Goal: Find specific page/section: Find specific page/section

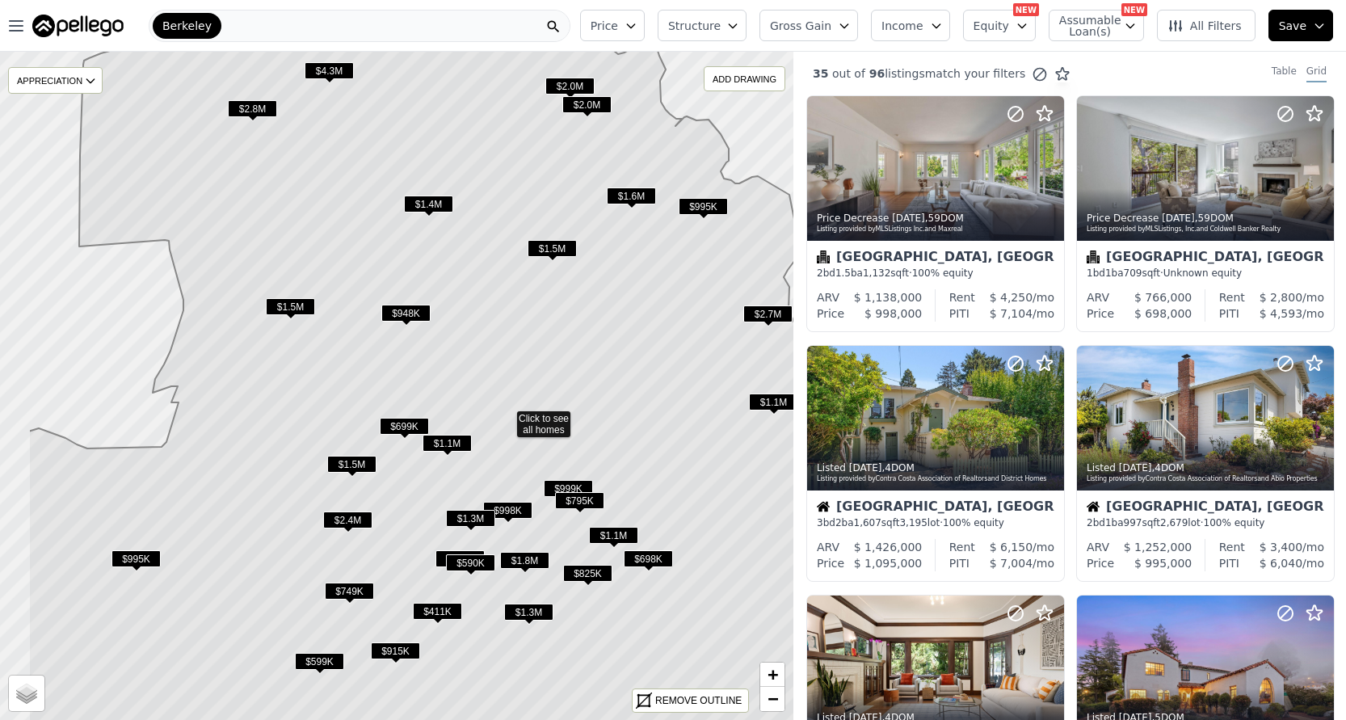
drag, startPoint x: 348, startPoint y: 318, endPoint x: 448, endPoint y: 348, distance: 103.8
click at [448, 348] on icon at bounding box center [454, 417] width 853 height 805
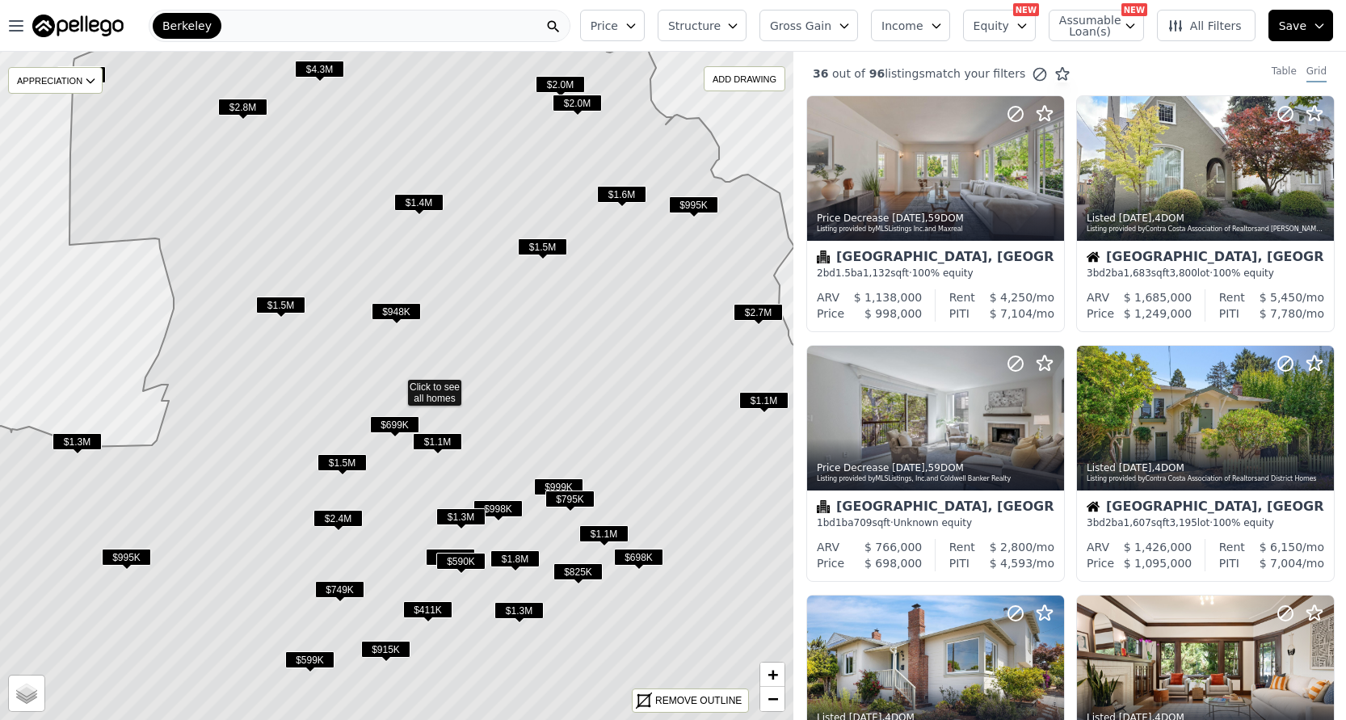
click at [1022, 28] on icon "button" at bounding box center [1022, 25] width 13 height 13
click at [1108, 31] on span "Assumable Loan(s)" at bounding box center [1086, 26] width 52 height 23
click at [924, 27] on span "Income" at bounding box center [903, 26] width 42 height 16
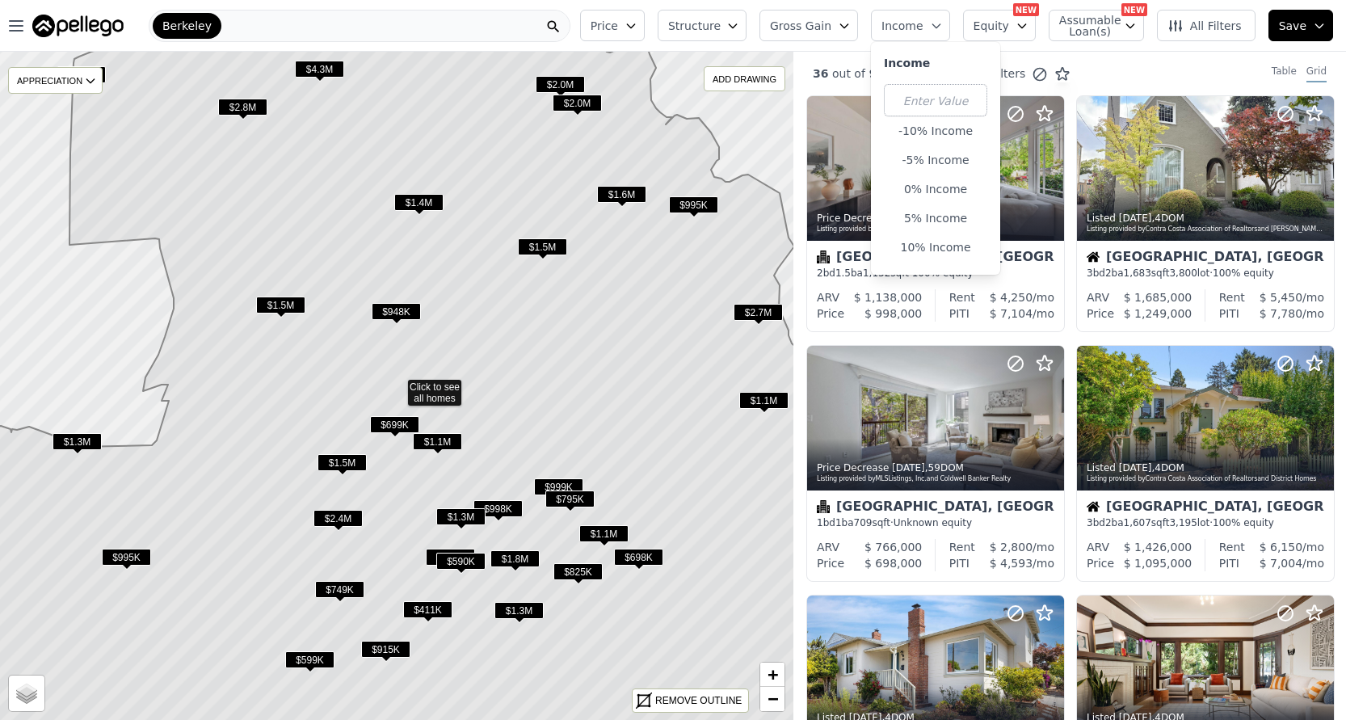
click at [924, 27] on span "Income" at bounding box center [903, 26] width 42 height 16
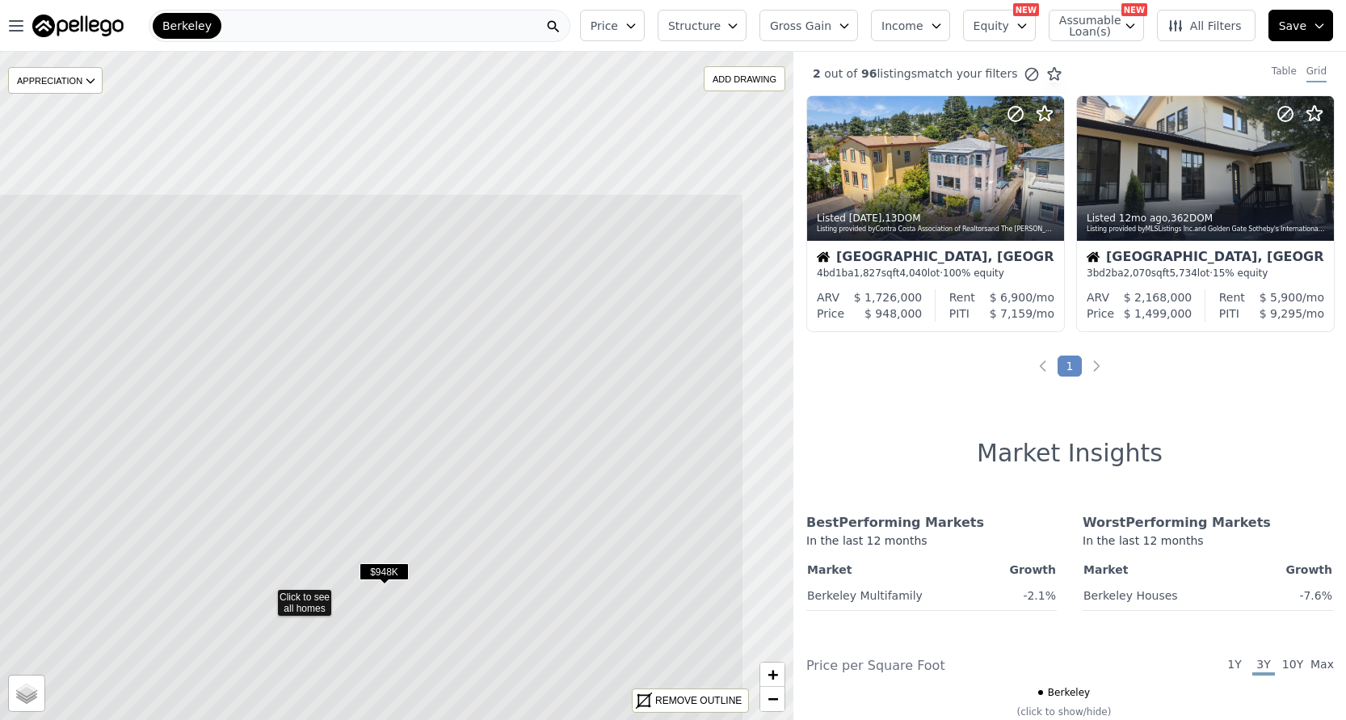
drag, startPoint x: 539, startPoint y: 247, endPoint x: 409, endPoint y: 457, distance: 247.2
click at [409, 457] on icon at bounding box center [266, 595] width 955 height 805
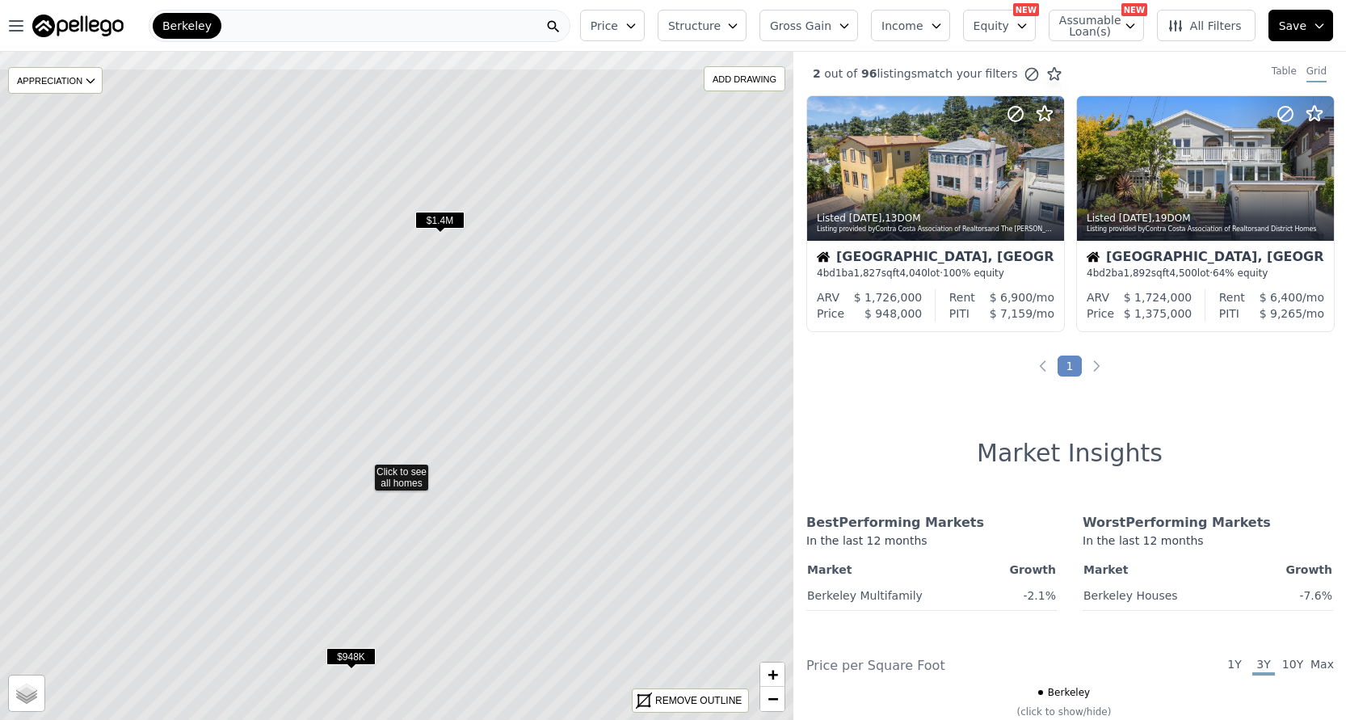
drag, startPoint x: 628, startPoint y: 216, endPoint x: 592, endPoint y: 310, distance: 101.0
click at [592, 310] on icon at bounding box center [363, 470] width 955 height 805
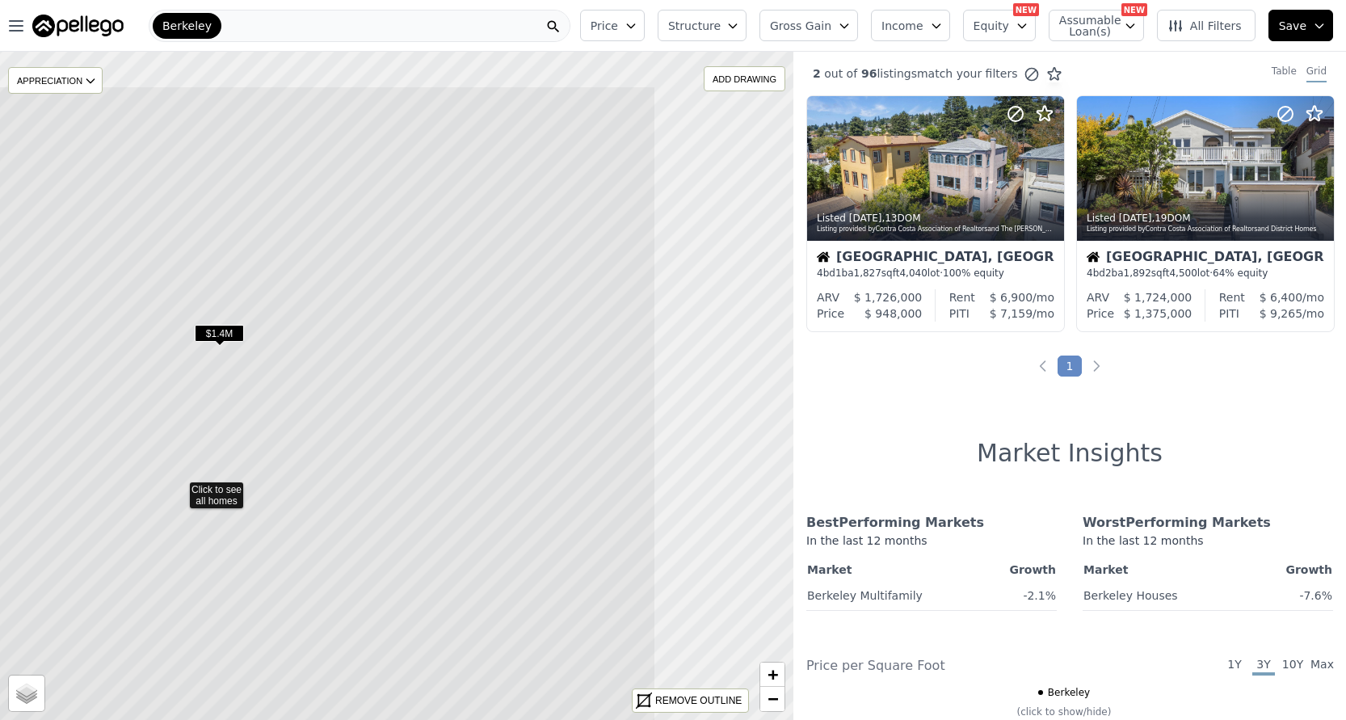
drag, startPoint x: 589, startPoint y: 310, endPoint x: 357, endPoint y: 418, distance: 256.0
click at [357, 418] on icon at bounding box center [178, 488] width 955 height 805
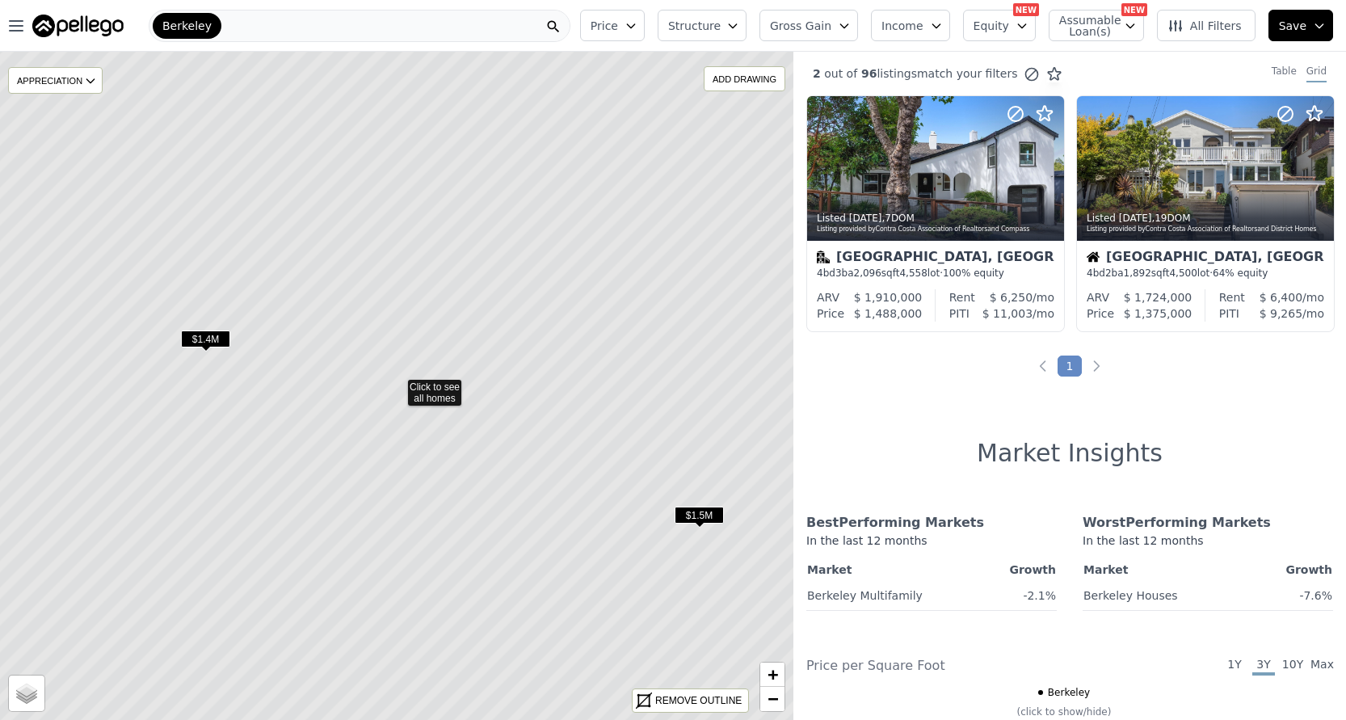
click at [439, 383] on icon at bounding box center [396, 385] width 955 height 805
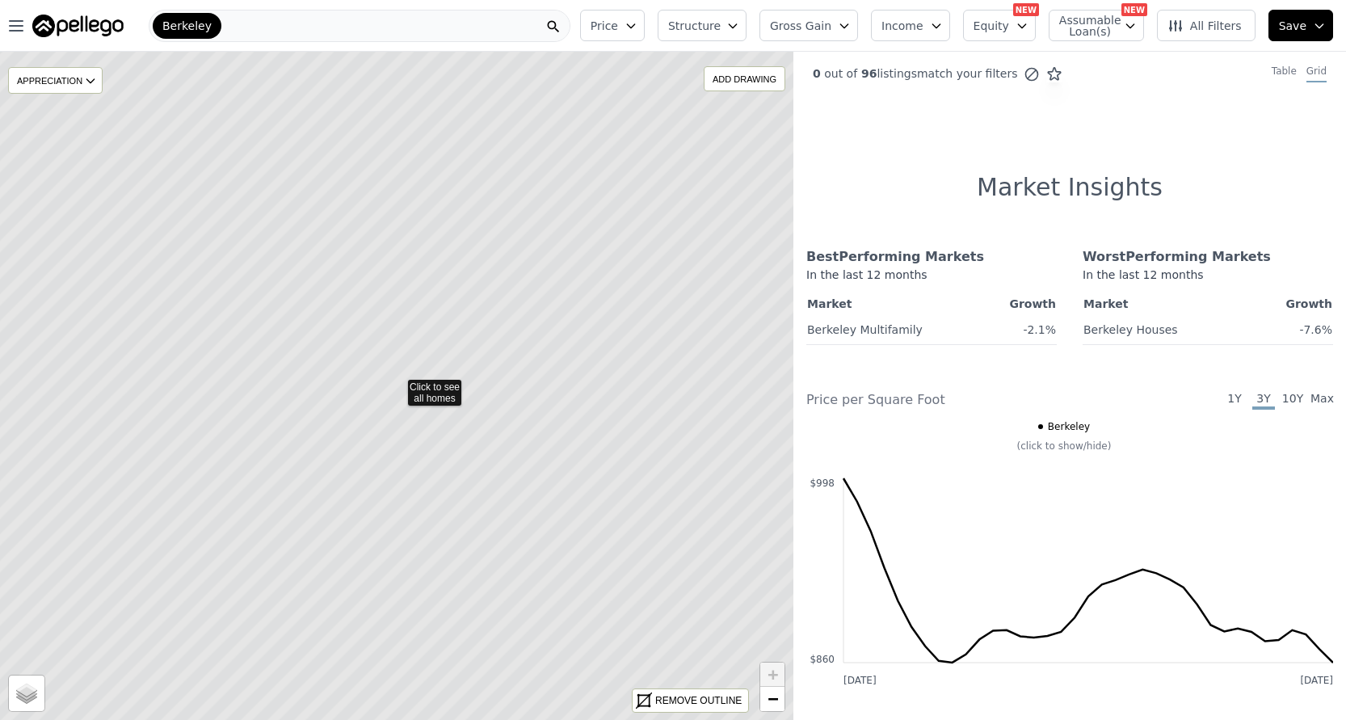
click at [415, 396] on icon at bounding box center [396, 385] width 955 height 805
